Goal: Information Seeking & Learning: Learn about a topic

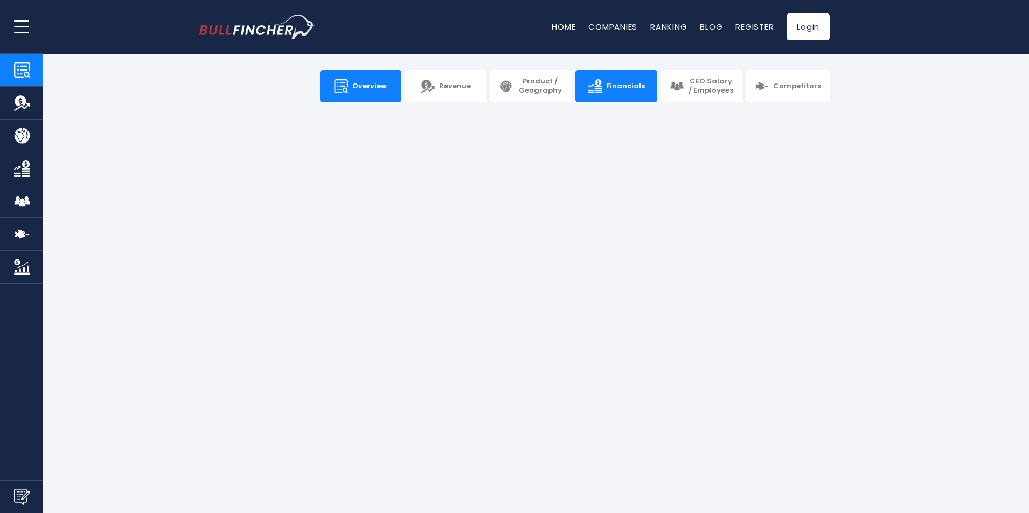
click at [605, 94] on link "Financials" at bounding box center [615, 86] width 81 height 32
click at [728, 73] on link "CEO Salary / Employees" at bounding box center [701, 86] width 81 height 32
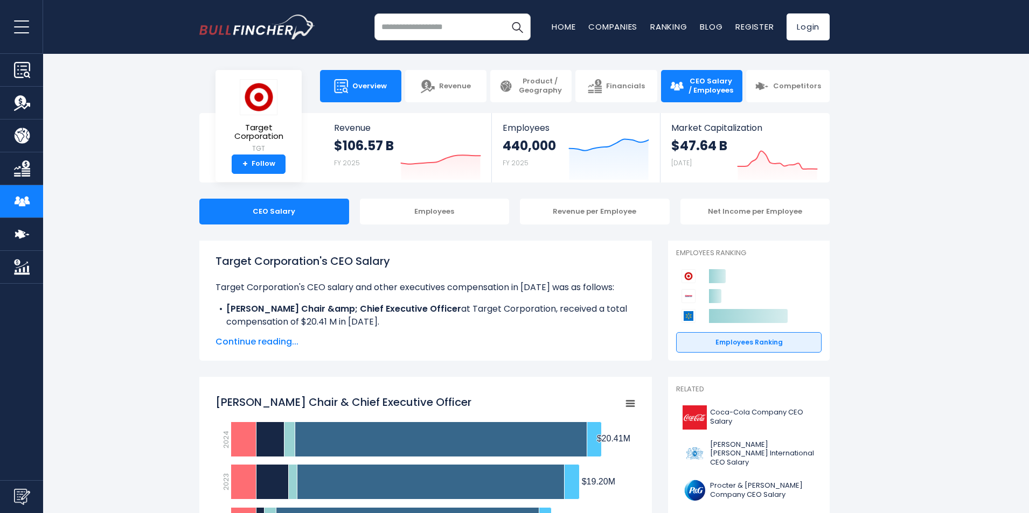
click at [373, 94] on link "Overview" at bounding box center [360, 86] width 81 height 32
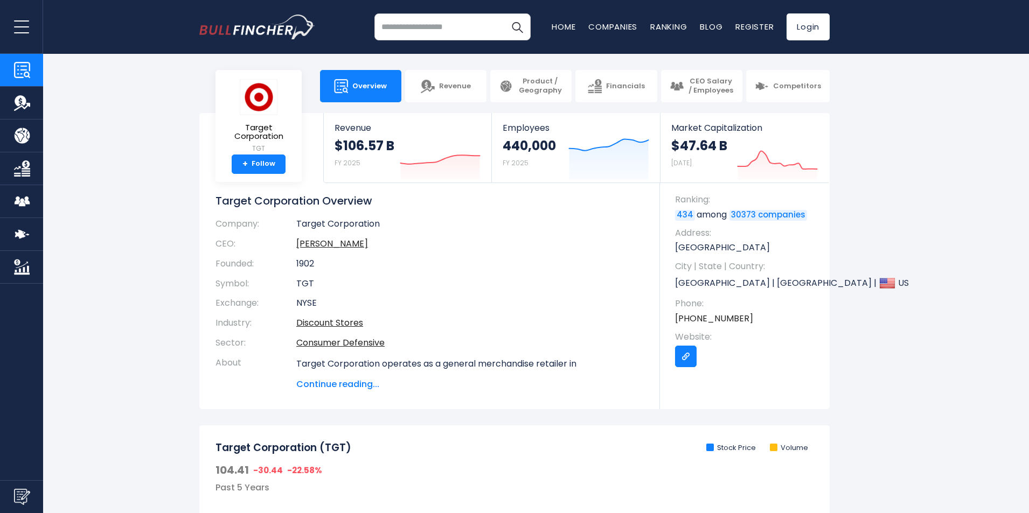
click at [684, 354] on img "Go to link" at bounding box center [685, 356] width 9 height 9
